Goal: Task Accomplishment & Management: Complete application form

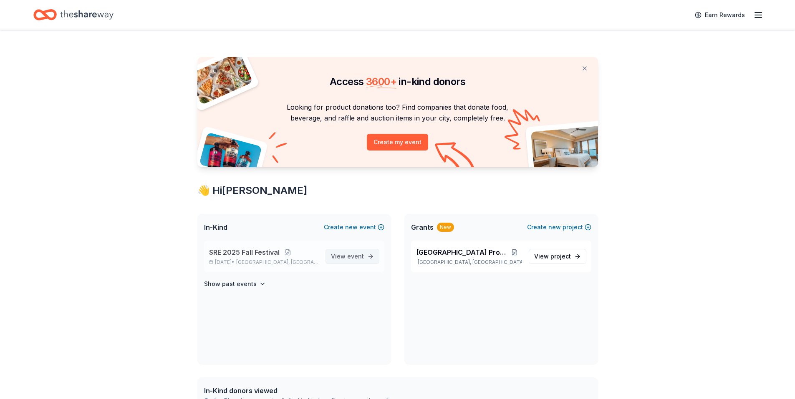
click at [348, 253] on span "event" at bounding box center [355, 256] width 17 height 7
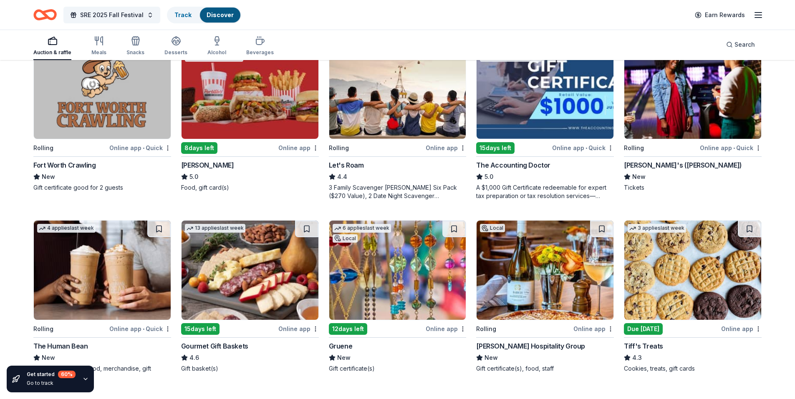
scroll to position [167, 0]
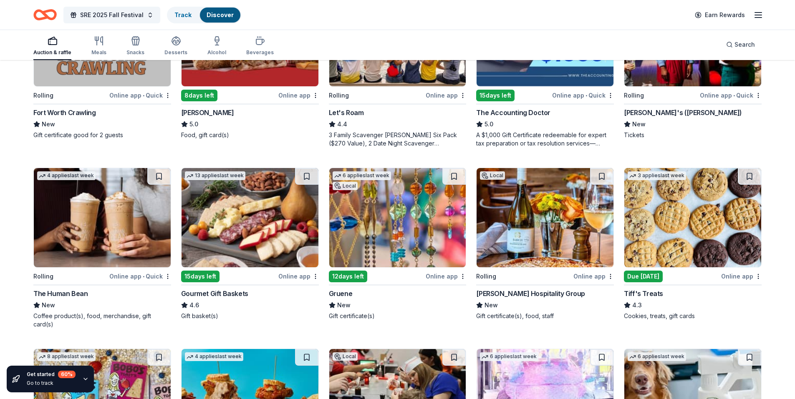
click at [683, 224] on img at bounding box center [692, 217] width 137 height 99
click at [405, 224] on img at bounding box center [397, 217] width 137 height 99
click at [233, 236] on img at bounding box center [249, 217] width 137 height 99
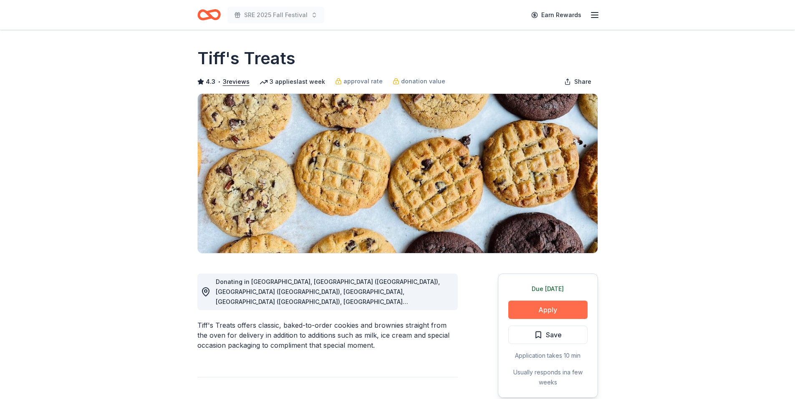
click at [556, 313] on button "Apply" at bounding box center [547, 310] width 79 height 18
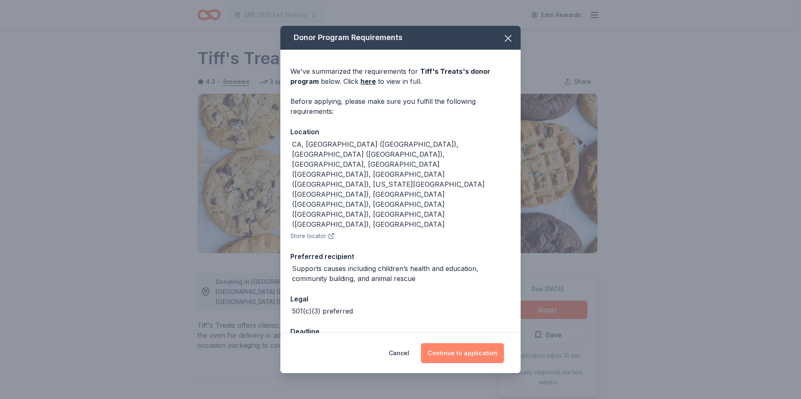
click at [477, 343] on button "Continue to application" at bounding box center [462, 353] width 83 height 20
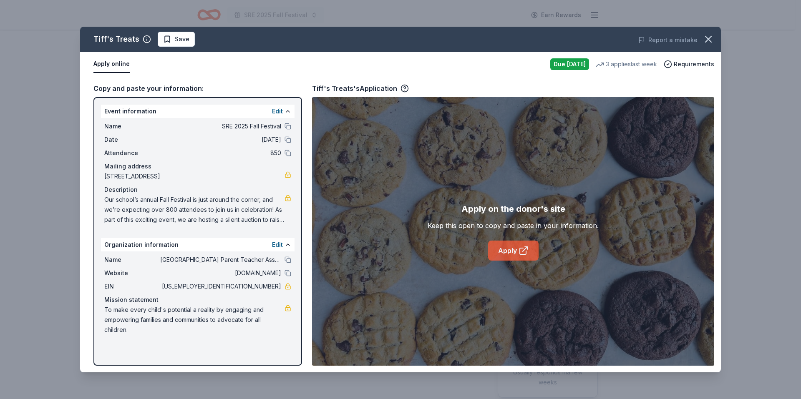
click at [508, 251] on link "Apply" at bounding box center [513, 251] width 50 height 20
click at [709, 41] on icon "button" at bounding box center [708, 39] width 6 height 6
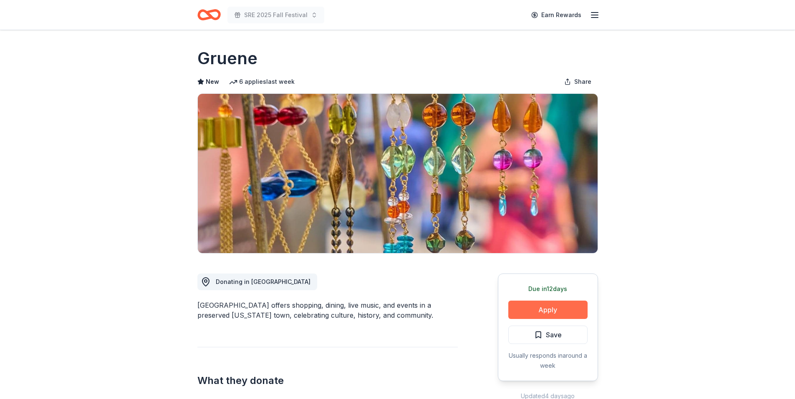
click at [559, 305] on button "Apply" at bounding box center [547, 310] width 79 height 18
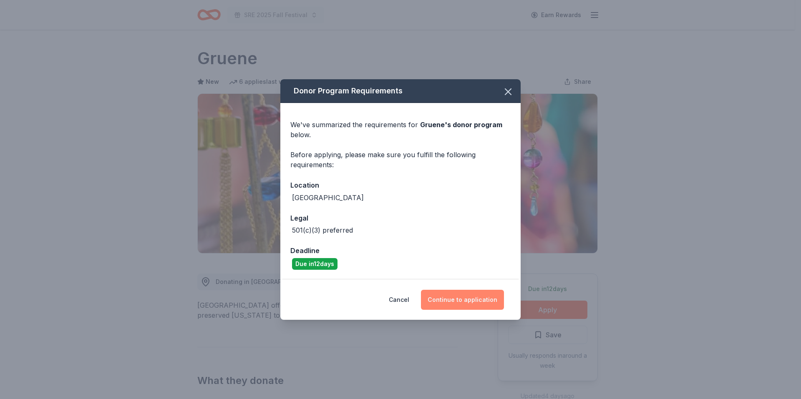
click at [463, 296] on button "Continue to application" at bounding box center [462, 300] width 83 height 20
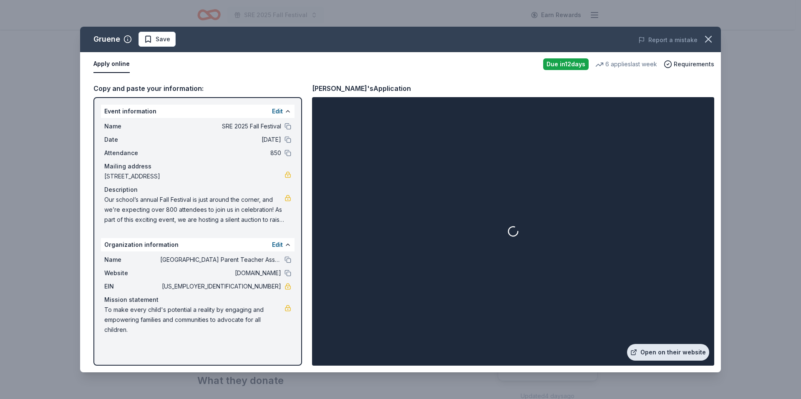
click at [664, 347] on link "Open on their website" at bounding box center [668, 352] width 82 height 17
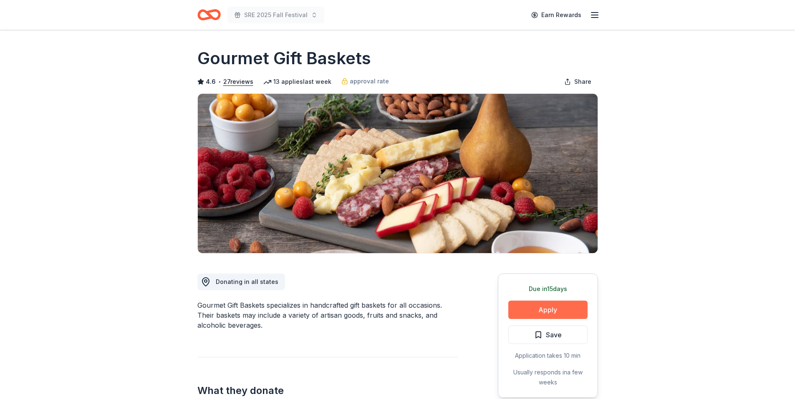
click at [553, 303] on button "Apply" at bounding box center [547, 310] width 79 height 18
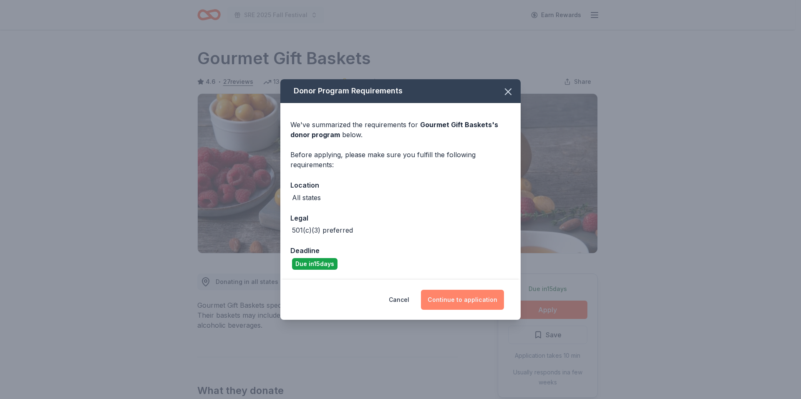
click at [456, 299] on button "Continue to application" at bounding box center [462, 300] width 83 height 20
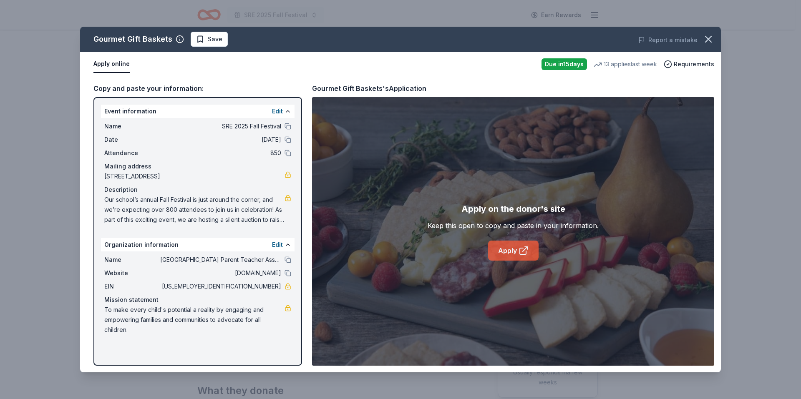
click at [507, 250] on link "Apply" at bounding box center [513, 251] width 50 height 20
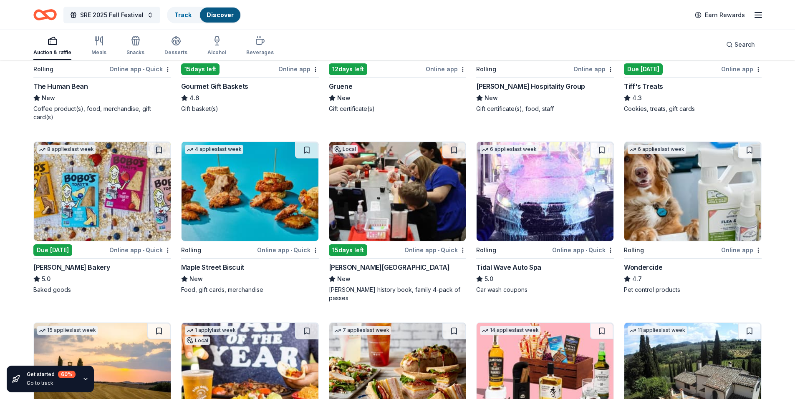
scroll to position [375, 0]
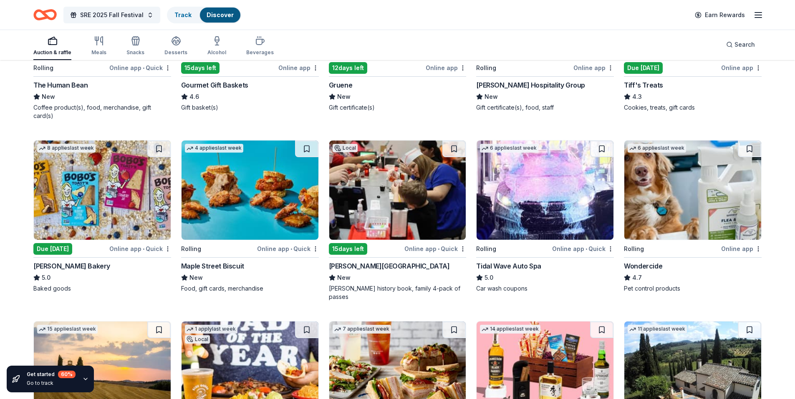
click at [237, 186] on img at bounding box center [249, 190] width 137 height 99
